Goal: Task Accomplishment & Management: Use online tool/utility

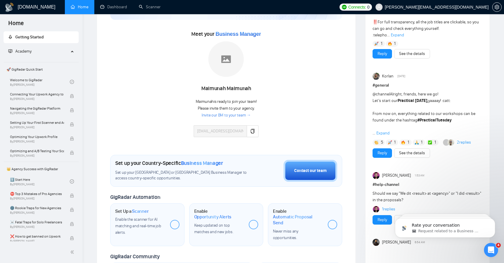
scroll to position [68, 0]
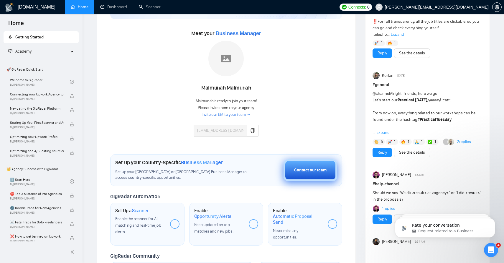
click at [315, 172] on div "Contact our team" at bounding box center [310, 170] width 32 height 6
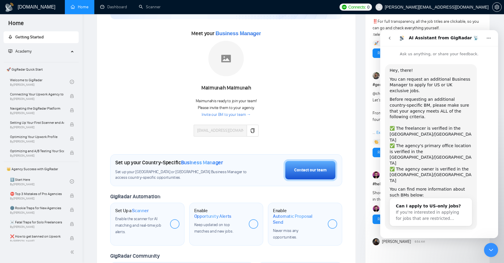
scroll to position [4, 0]
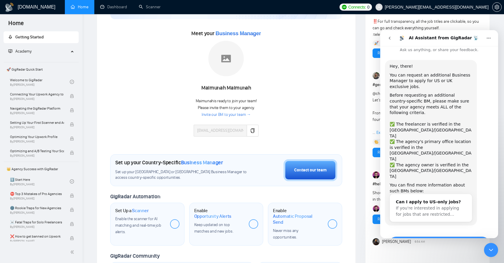
click at [414, 236] on button "Yes, I meet all of the criteria - request a new BM" at bounding box center [439, 244] width 103 height 17
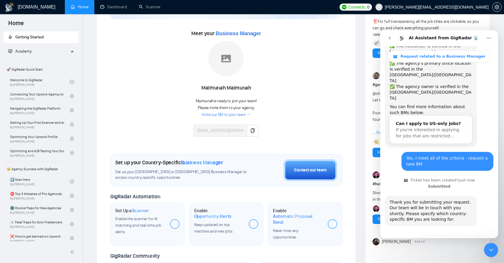
scroll to position [99, 0]
click at [441, 236] on button "🇺🇸 US-based business manager" at bounding box center [454, 242] width 74 height 12
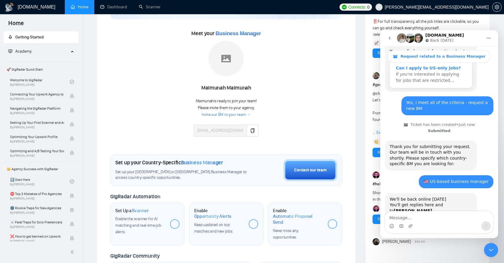
scroll to position [155, 0]
click at [227, 115] on link "Invite our BM to your team →" at bounding box center [226, 115] width 49 height 6
click at [495, 250] on icon "Close Intercom Messenger" at bounding box center [491, 249] width 7 height 7
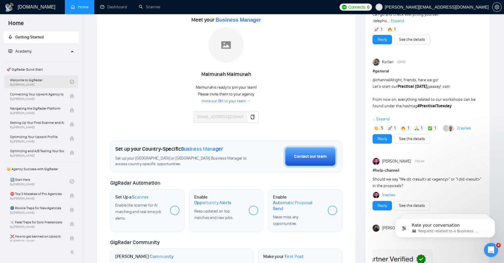
scroll to position [81, 0]
click at [70, 50] on div "Academy" at bounding box center [42, 51] width 76 height 12
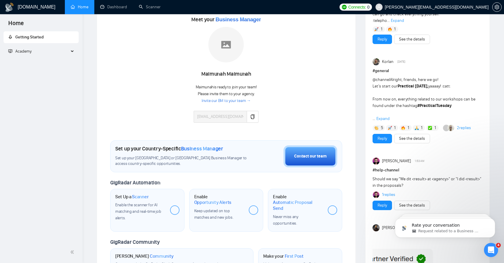
click at [67, 47] on span "Academy" at bounding box center [38, 51] width 61 height 12
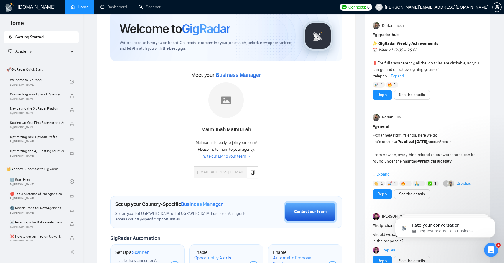
scroll to position [0, 0]
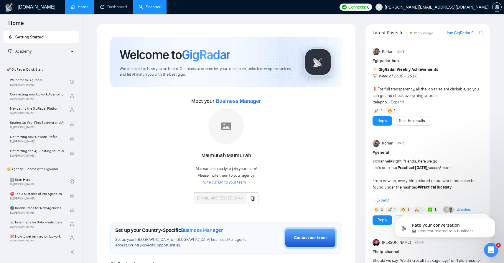
click at [152, 6] on link "Scanner" at bounding box center [150, 6] width 22 height 5
